Goal: Task Accomplishment & Management: Manage account settings

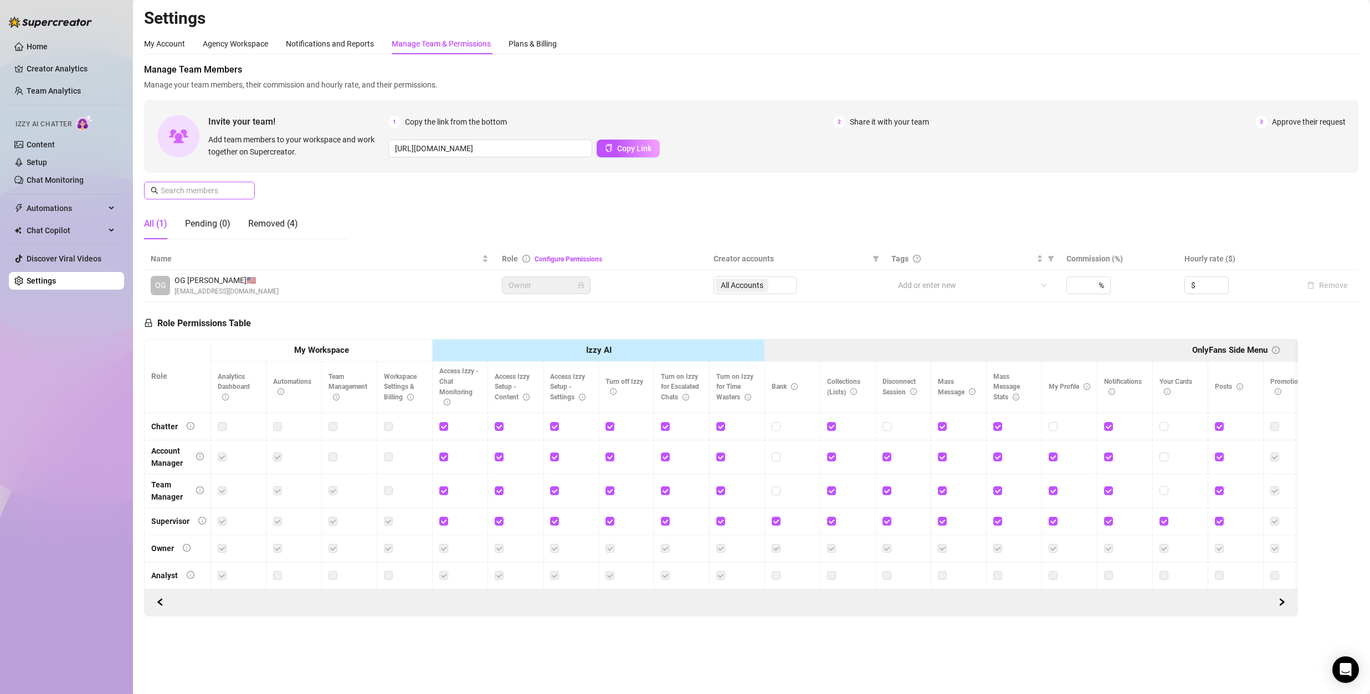
click at [219, 198] on span at bounding box center [199, 191] width 111 height 18
click at [220, 191] on input "text" at bounding box center [200, 190] width 79 height 12
click at [621, 153] on button "Copy Link" at bounding box center [627, 149] width 63 height 18
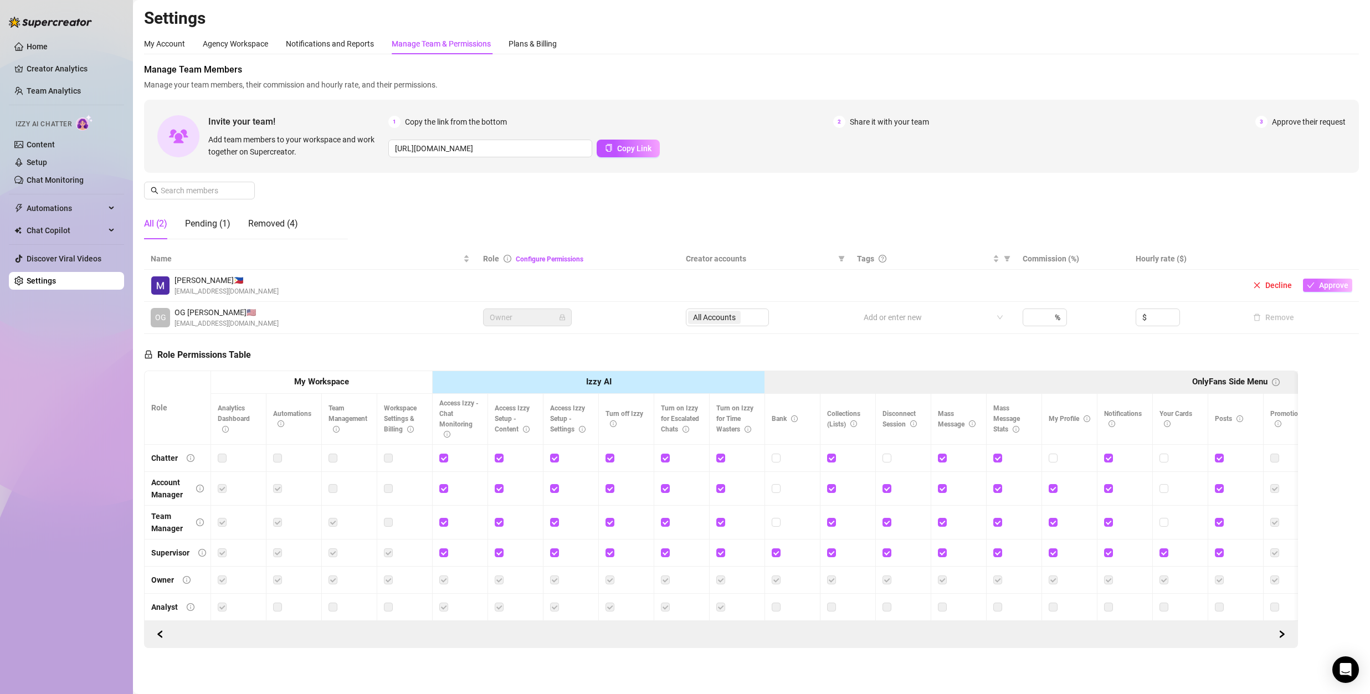
click at [1339, 282] on span "Approve" at bounding box center [1333, 285] width 29 height 9
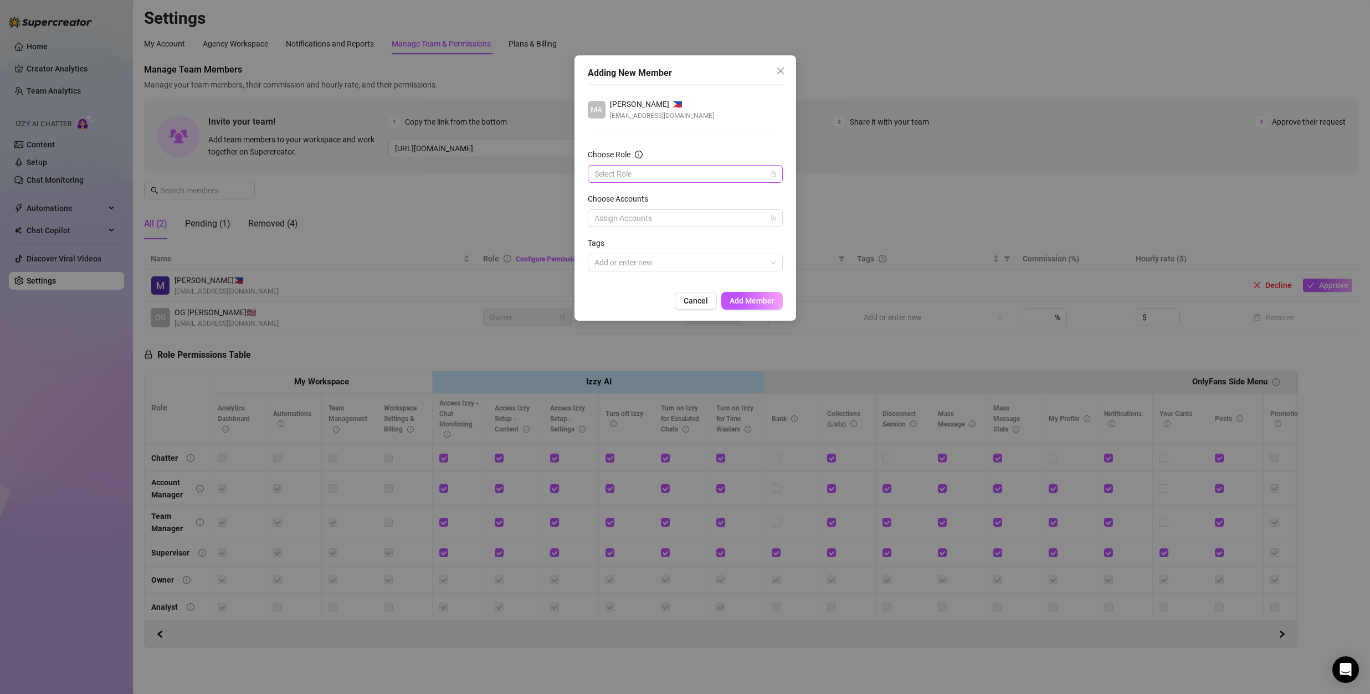
click at [655, 171] on input "Choose Role" at bounding box center [680, 174] width 172 height 17
click at [617, 196] on div "Chatter" at bounding box center [684, 196] width 177 height 12
click at [677, 213] on div at bounding box center [679, 218] width 179 height 16
click at [630, 256] on img at bounding box center [627, 258] width 10 height 10
click at [641, 286] on div "Adding New Member MA [PERSON_NAME] 🇵🇭 [EMAIL_ADDRESS][DOMAIN_NAME] Choose Role …" at bounding box center [685, 187] width 222 height 265
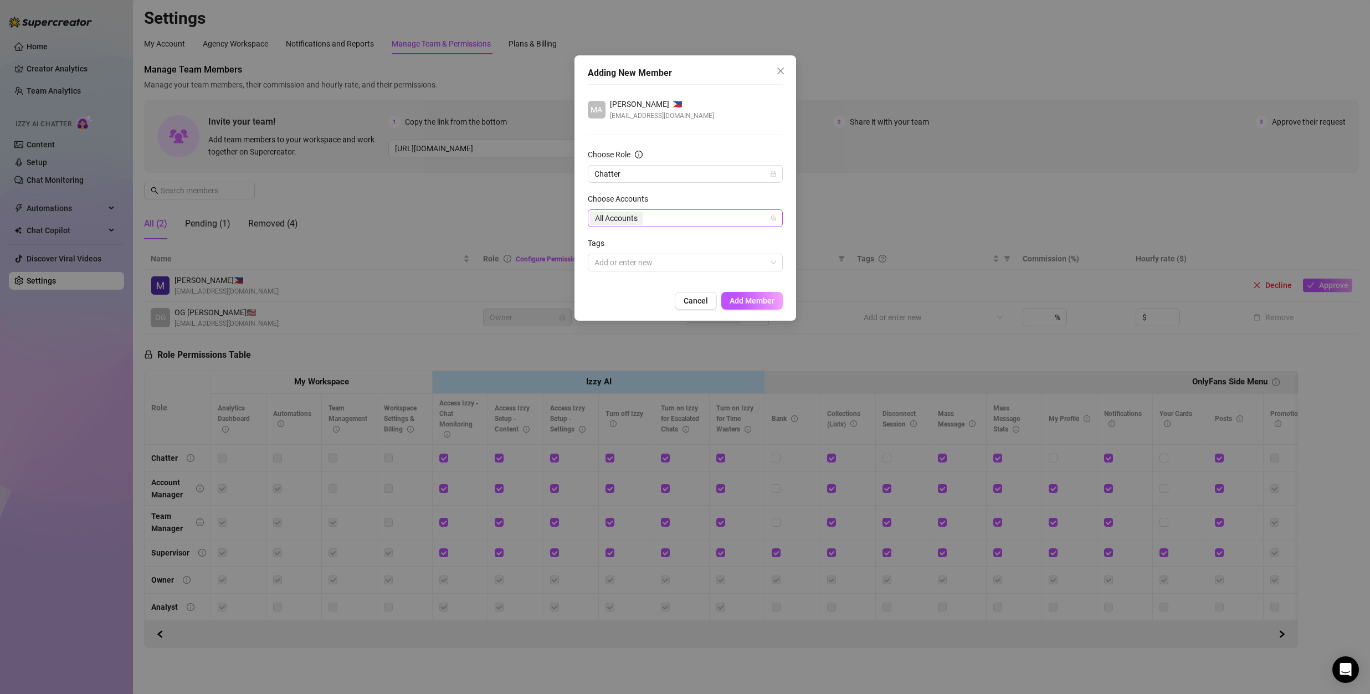
click at [682, 221] on div "All Accounts" at bounding box center [679, 218] width 179 height 16
click at [651, 257] on span "Lexi" at bounding box center [698, 256] width 163 height 13
click at [644, 261] on div "Lexi" at bounding box center [644, 256] width 14 height 13
checkbox input "true"
click at [644, 292] on div "Cancel Add Member" at bounding box center [685, 301] width 195 height 18
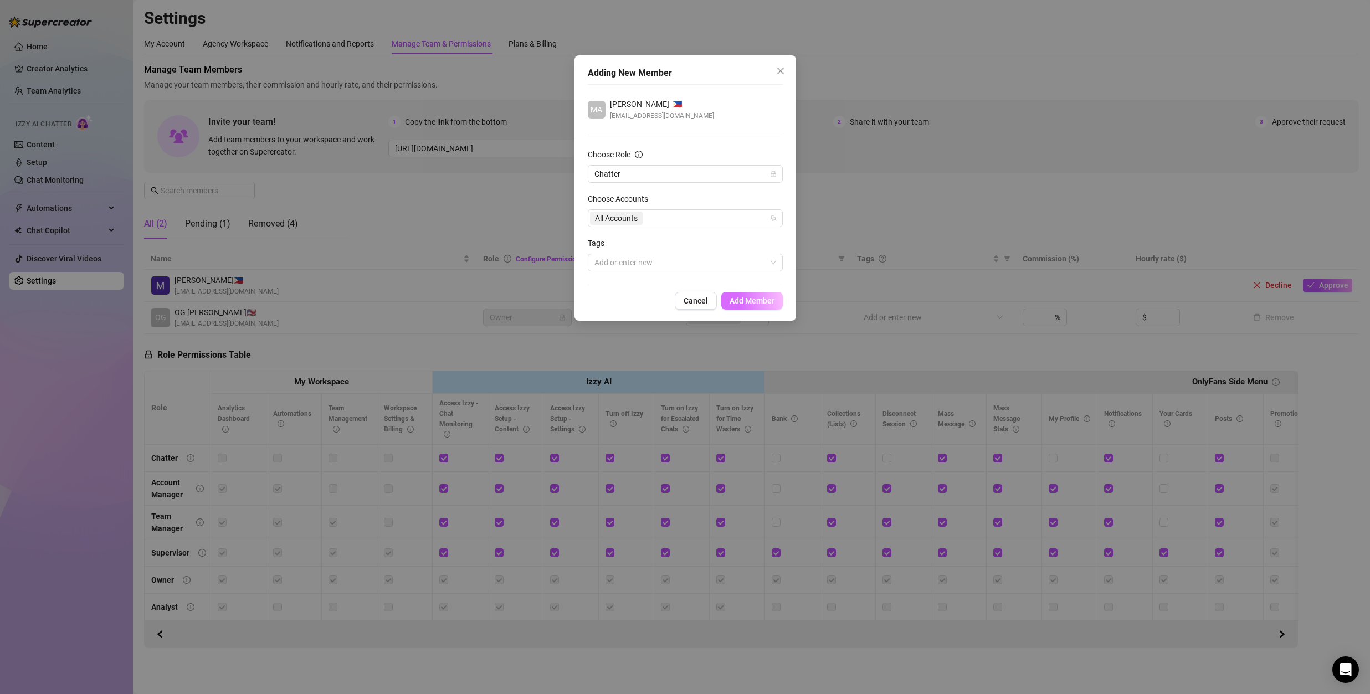
click at [760, 302] on span "Add Member" at bounding box center [751, 300] width 45 height 9
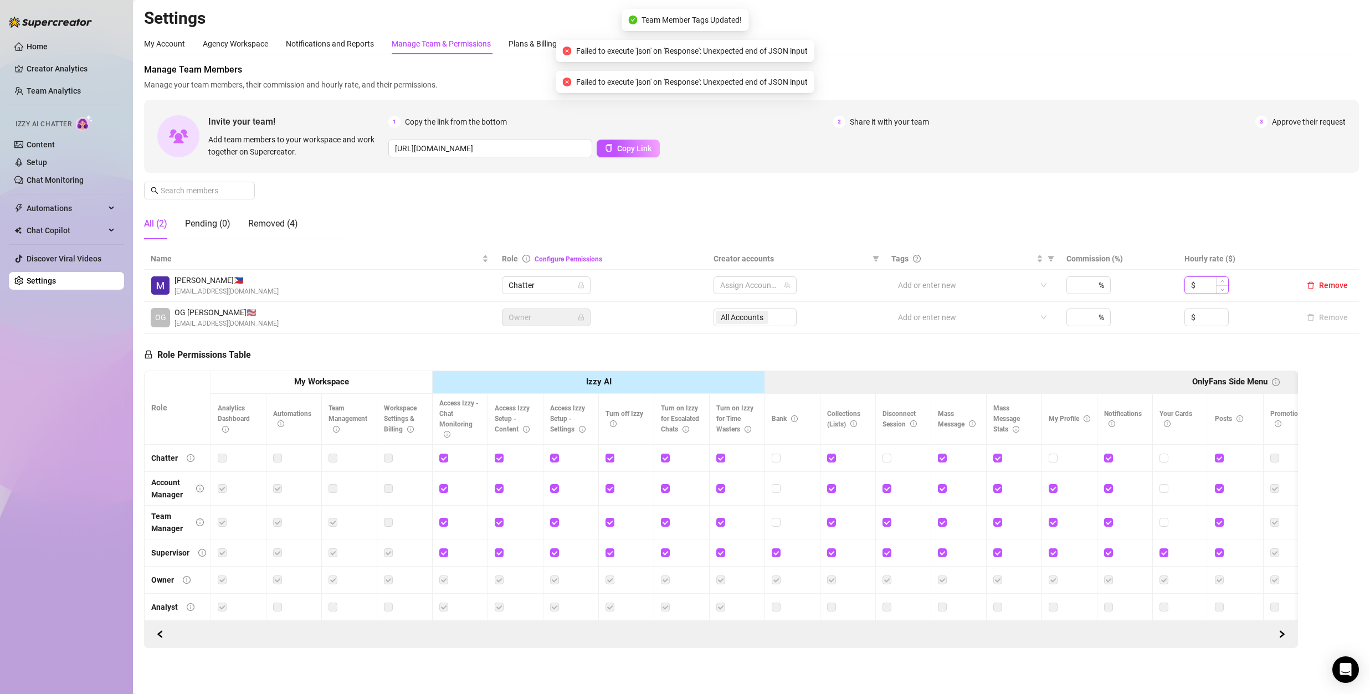
click at [1210, 284] on input at bounding box center [1212, 285] width 30 height 17
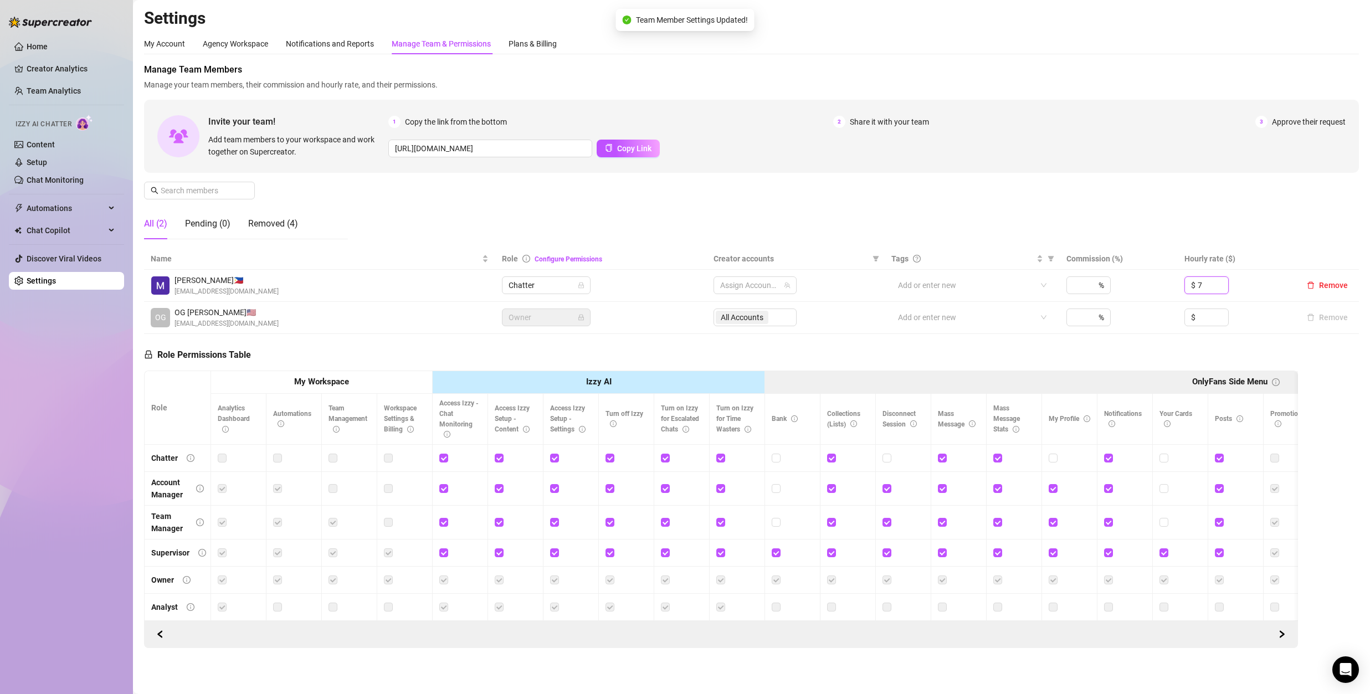
type input "7"
click at [1092, 210] on div "Manage Team Members Manage your team members, their commission and hourly rate,…" at bounding box center [751, 155] width 1215 height 185
click at [756, 282] on div at bounding box center [749, 285] width 67 height 16
click at [737, 322] on span "Select tree node" at bounding box center [736, 324] width 9 height 9
checkbox input "true"
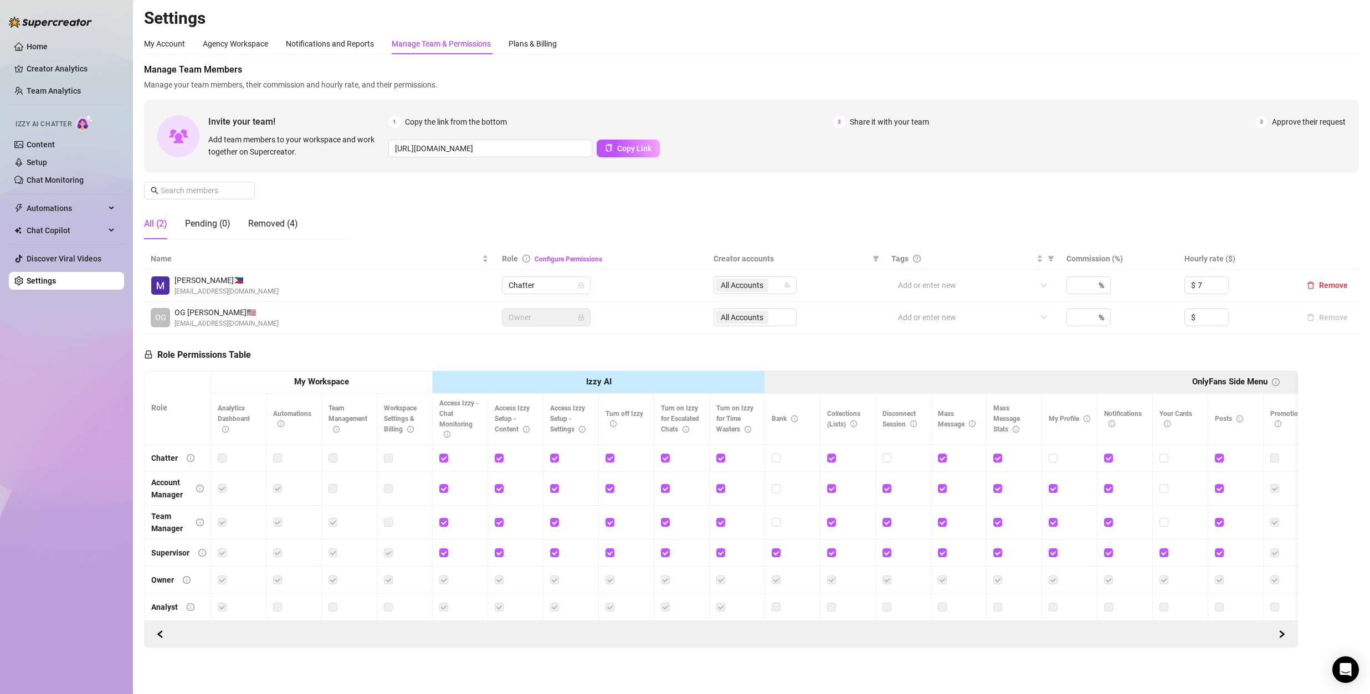
click at [966, 213] on div "Manage Team Members Manage your team members, their commission and hourly rate,…" at bounding box center [751, 155] width 1215 height 185
click at [947, 281] on div at bounding box center [966, 285] width 146 height 16
click at [1014, 220] on div "Manage Team Members Manage your team members, their commission and hourly rate,…" at bounding box center [751, 155] width 1215 height 185
